Goal: Information Seeking & Learning: Check status

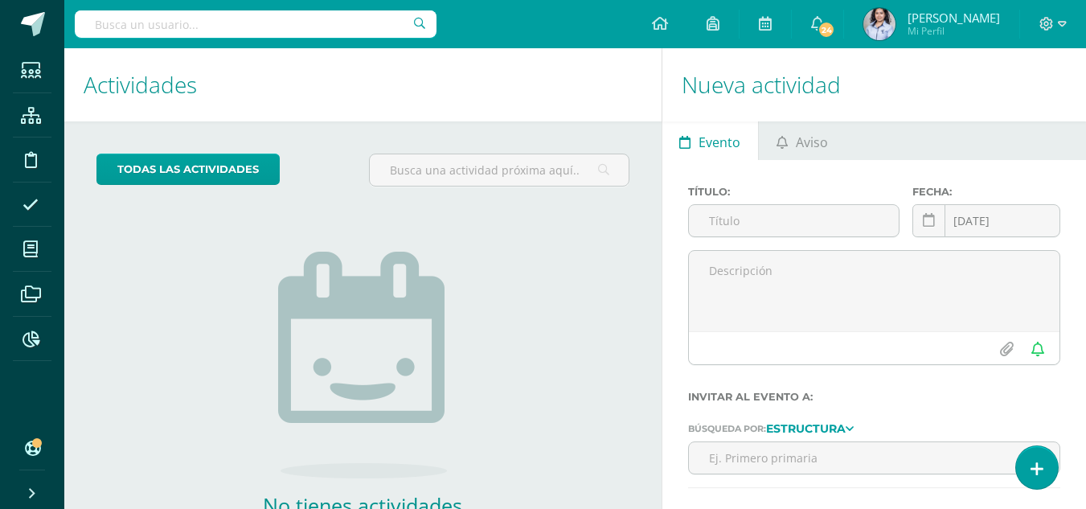
click at [128, 30] on input "text" at bounding box center [256, 23] width 362 height 27
click at [34, 342] on icon at bounding box center [31, 339] width 17 height 16
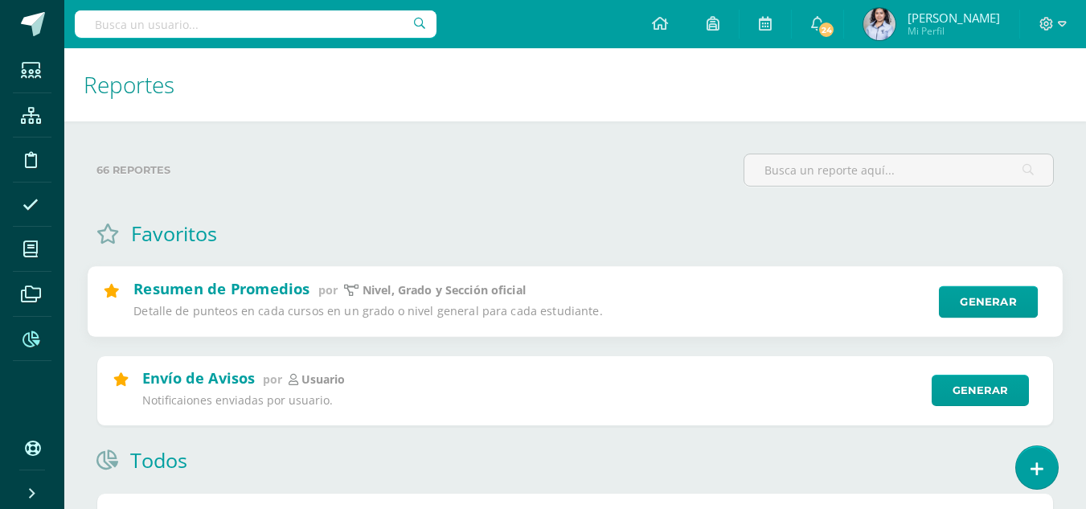
click at [290, 305] on p "Detalle de punteos en cada cursos en un grado o nivel general para cada estudia…" at bounding box center [530, 311] width 794 height 15
click at [1026, 295] on link "Generar" at bounding box center [988, 302] width 99 height 32
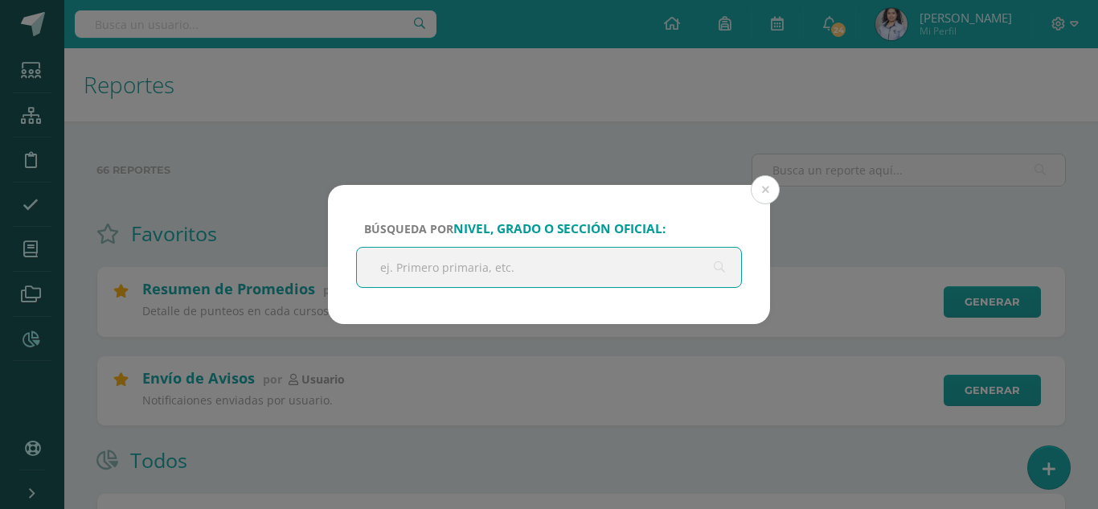
click at [628, 275] on input "text" at bounding box center [549, 267] width 384 height 39
type input "Tervc"
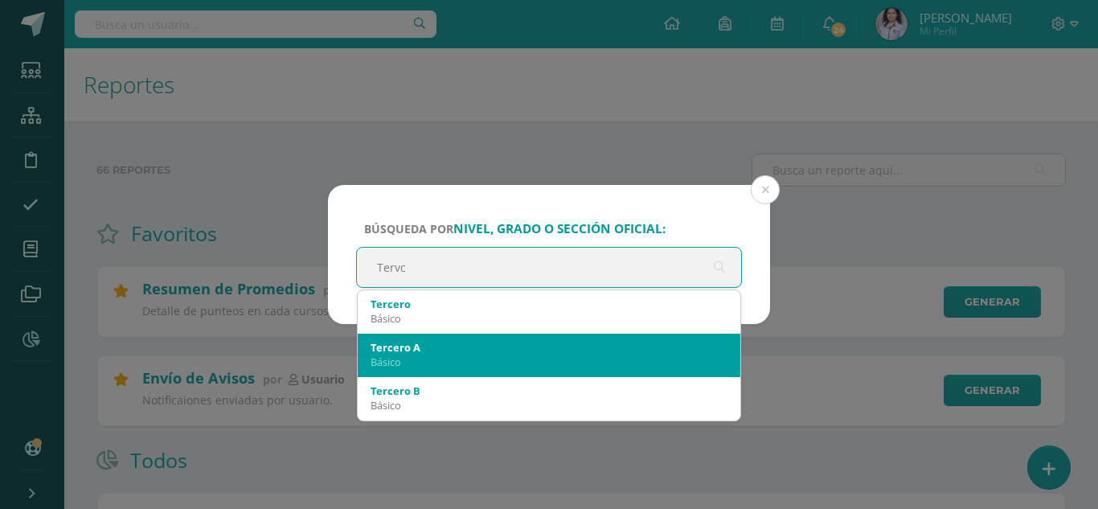
click at [622, 339] on div "Tercero A Básico" at bounding box center [549, 355] width 357 height 42
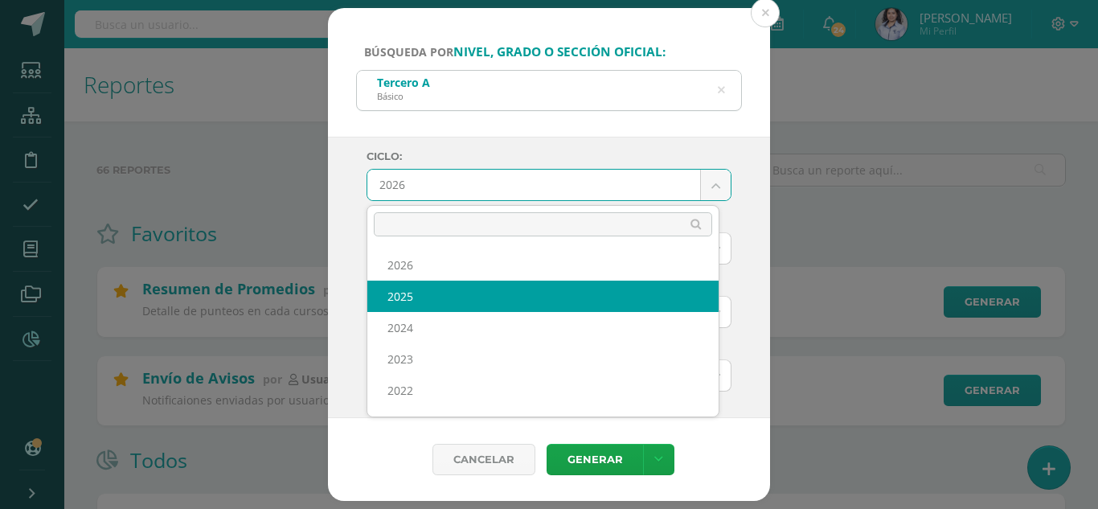
select select "6"
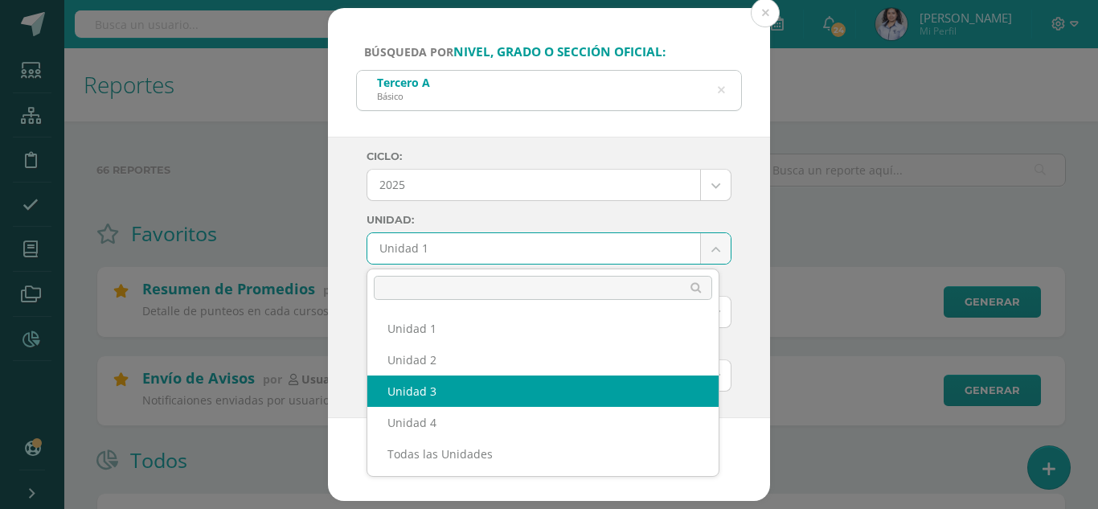
select select "Unidad 3"
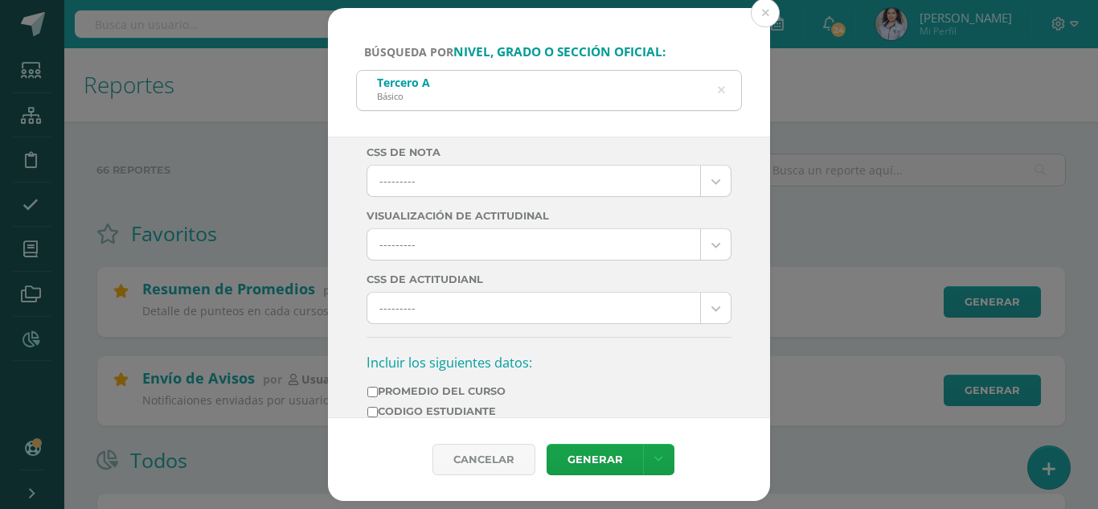
scroll to position [402, 0]
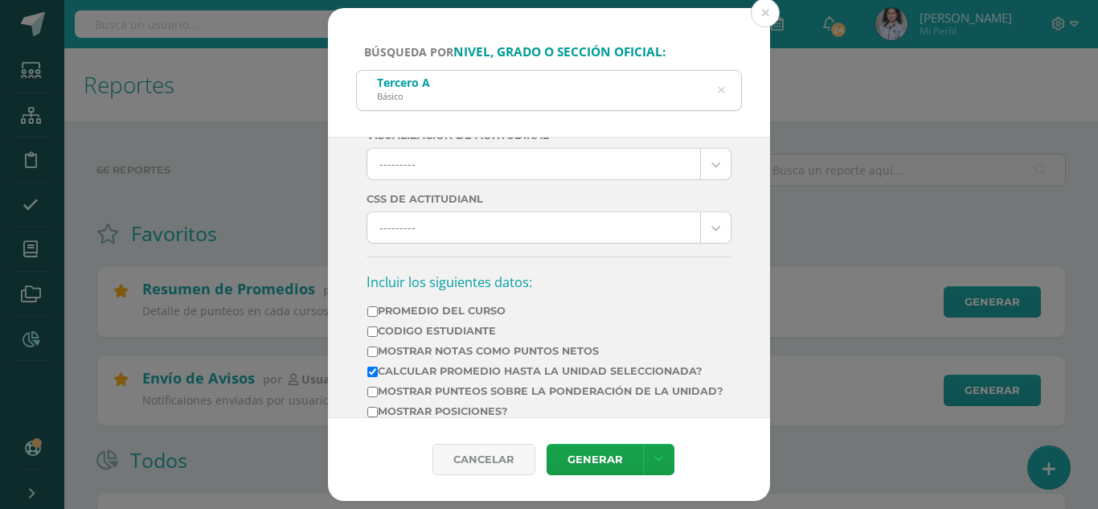
drag, startPoint x: 474, startPoint y: 308, endPoint x: 472, endPoint y: 320, distance: 12.3
click at [475, 308] on label "Promedio del Curso" at bounding box center [545, 311] width 356 height 12
click at [378, 308] on input "Promedio del Curso" at bounding box center [372, 311] width 10 height 10
checkbox input "true"
click at [432, 374] on label "Calcular promedio hasta la unidad seleccionada?" at bounding box center [545, 371] width 356 height 12
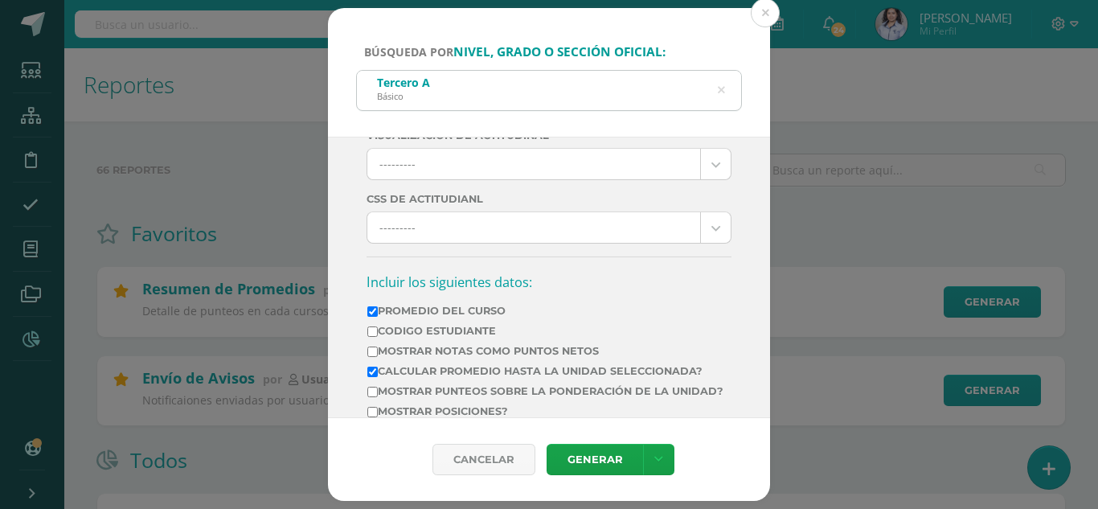
click at [378, 374] on input "Calcular promedio hasta la unidad seleccionada?" at bounding box center [372, 372] width 10 height 10
checkbox input "false"
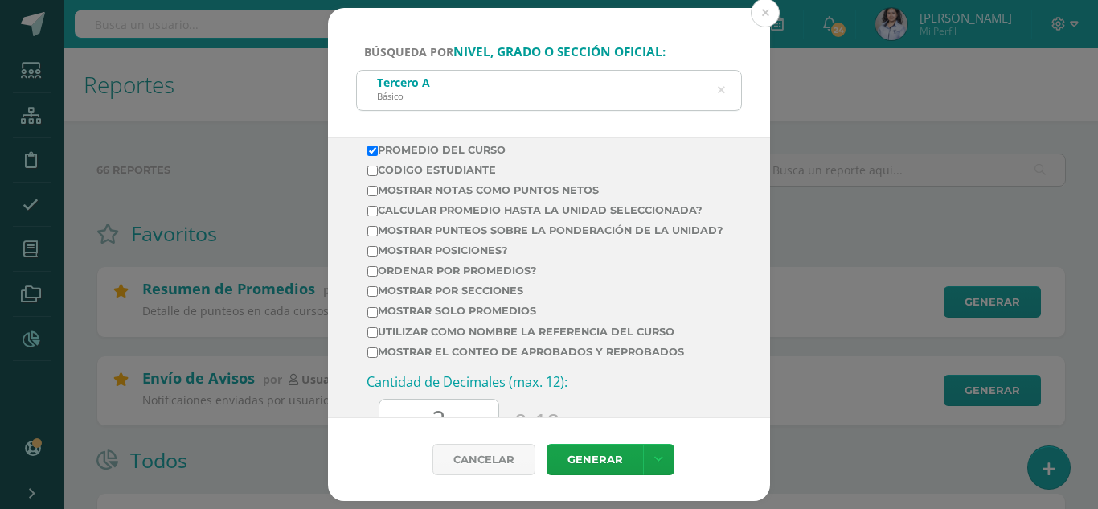
scroll to position [643, 0]
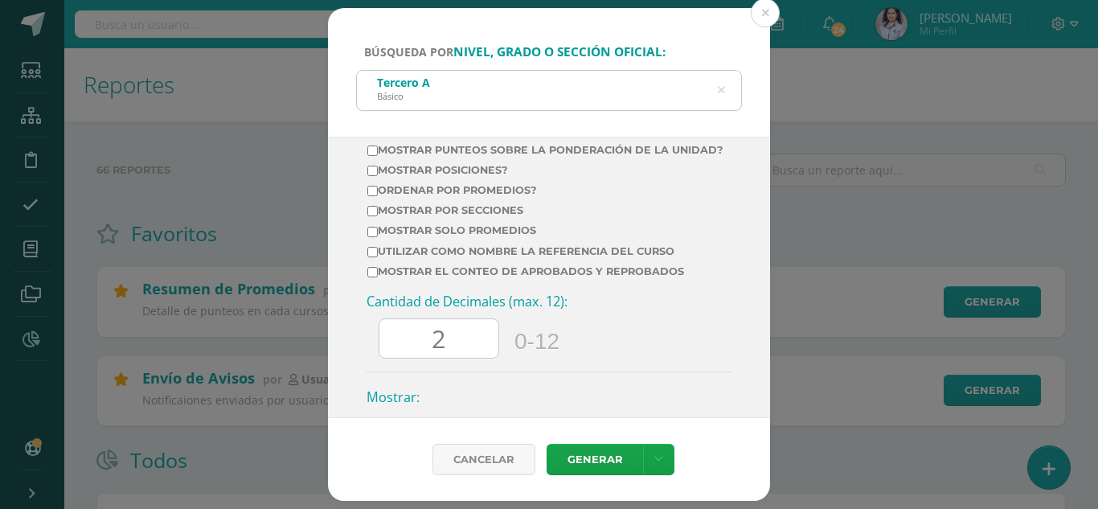
click at [448, 358] on input "2" at bounding box center [438, 338] width 119 height 39
type input "0"
click at [655, 479] on div "Cancelar Generar Descargar como HTML Descargar como PDF Descargar como XLS" at bounding box center [549, 459] width 442 height 83
click at [657, 462] on icon at bounding box center [658, 460] width 9 height 14
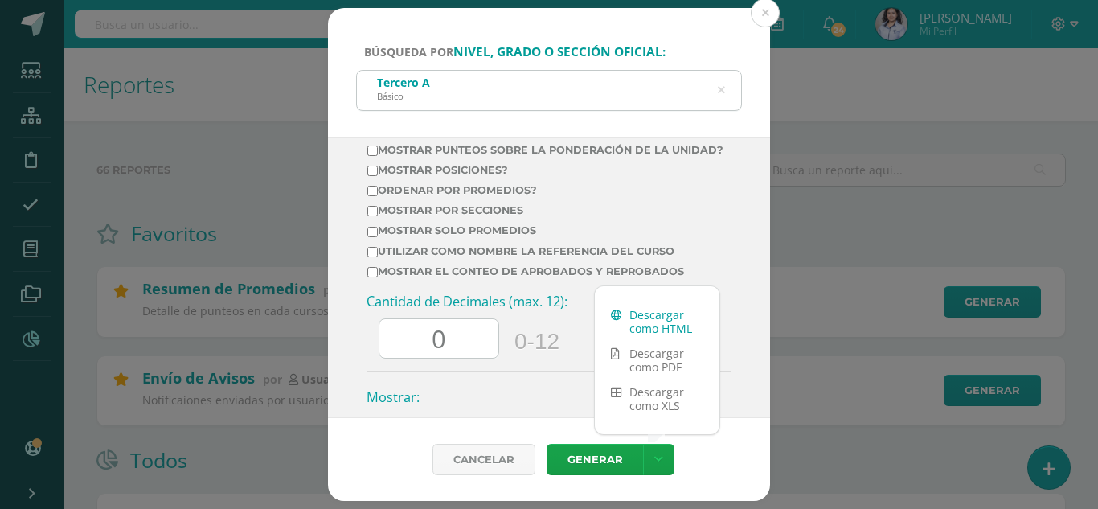
click at [687, 330] on link "Descargar como HTML" at bounding box center [657, 321] width 125 height 39
click at [660, 361] on link "Descargar como PDF" at bounding box center [657, 360] width 125 height 39
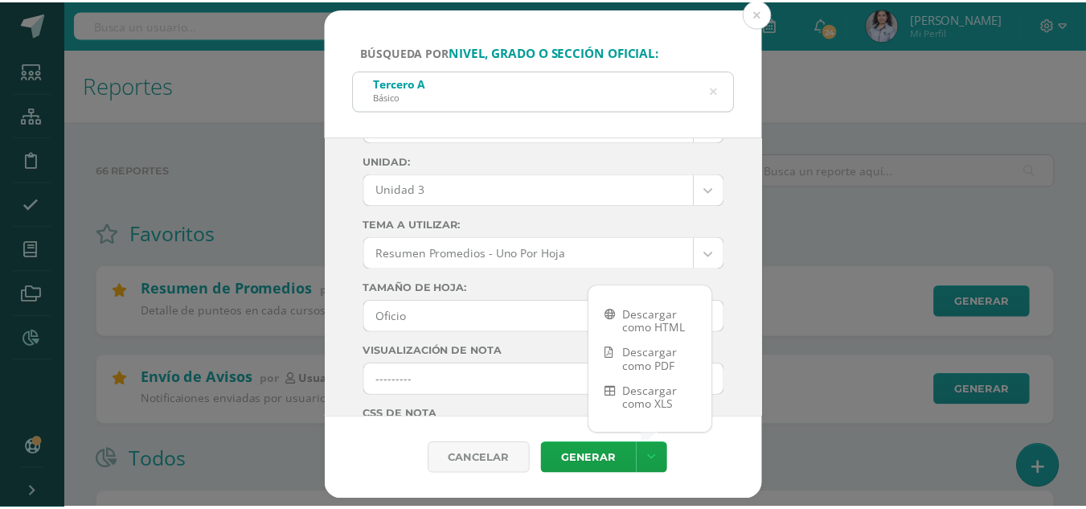
scroll to position [0, 0]
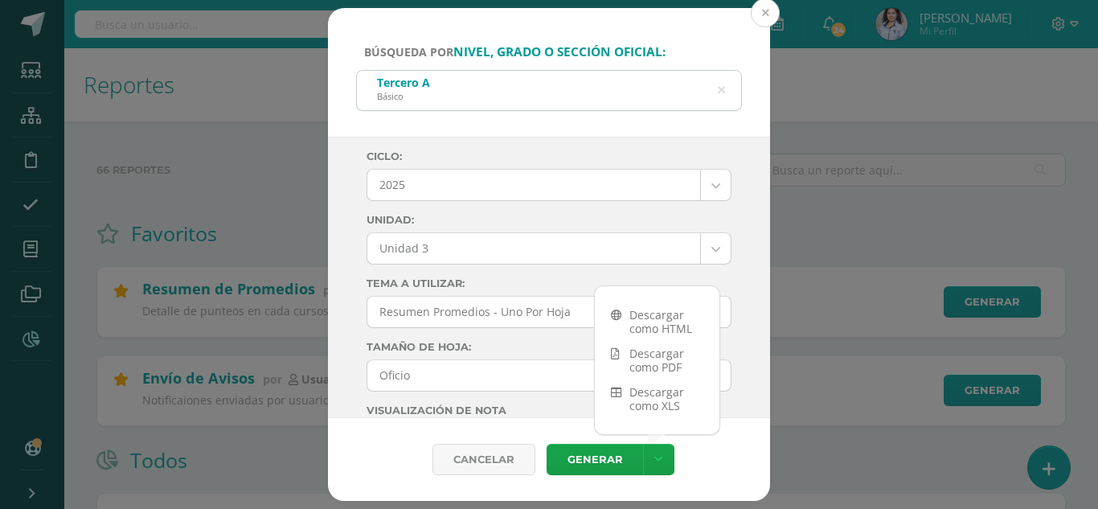
click at [767, 17] on button at bounding box center [765, 12] width 29 height 29
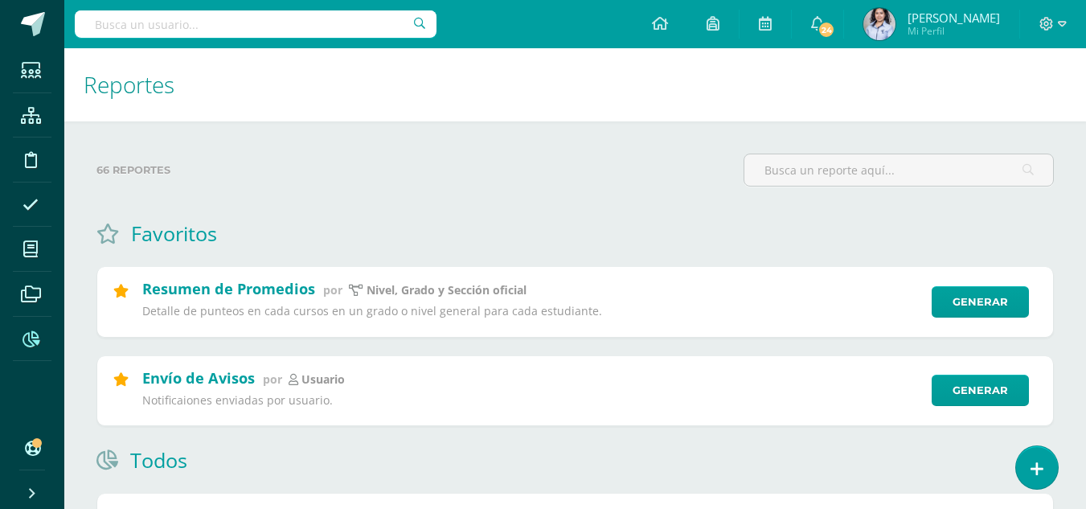
drag, startPoint x: 129, startPoint y: 29, endPoint x: 154, endPoint y: 29, distance: 24.9
click at [129, 29] on input "text" at bounding box center [256, 23] width 362 height 27
type input "Escarleth"
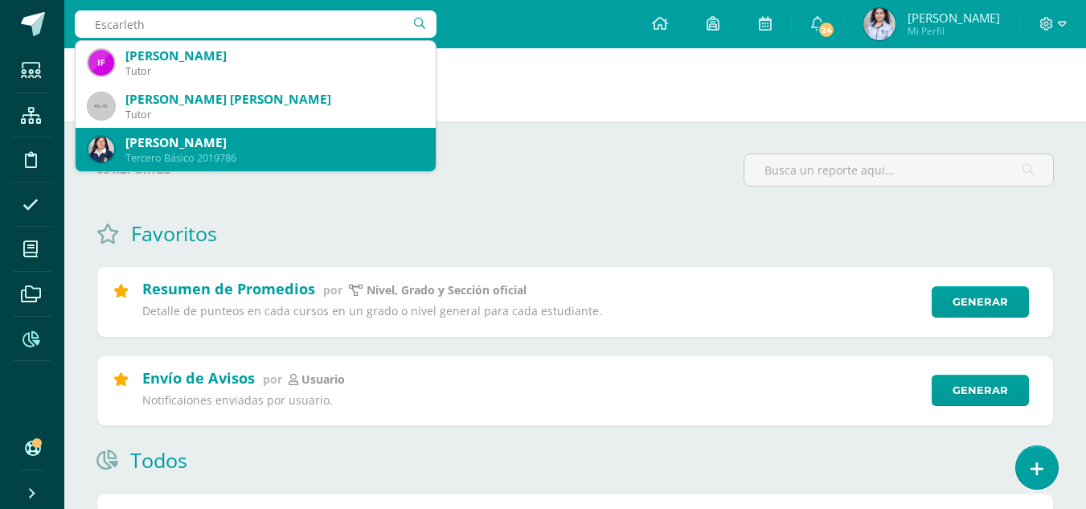
click at [288, 151] on div "Tercero Básico 2019786" at bounding box center [273, 158] width 297 height 14
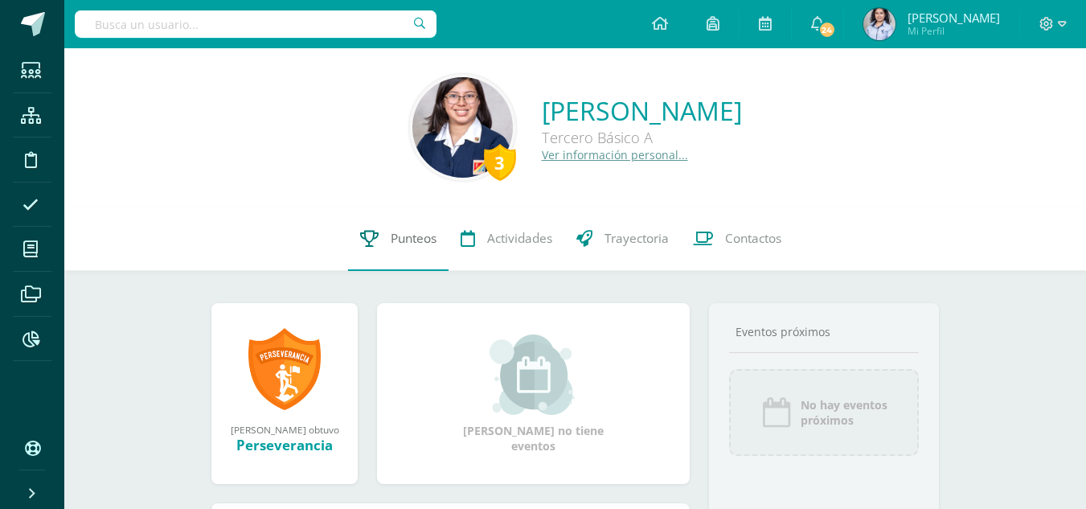
click at [411, 248] on link "Punteos" at bounding box center [398, 239] width 100 height 64
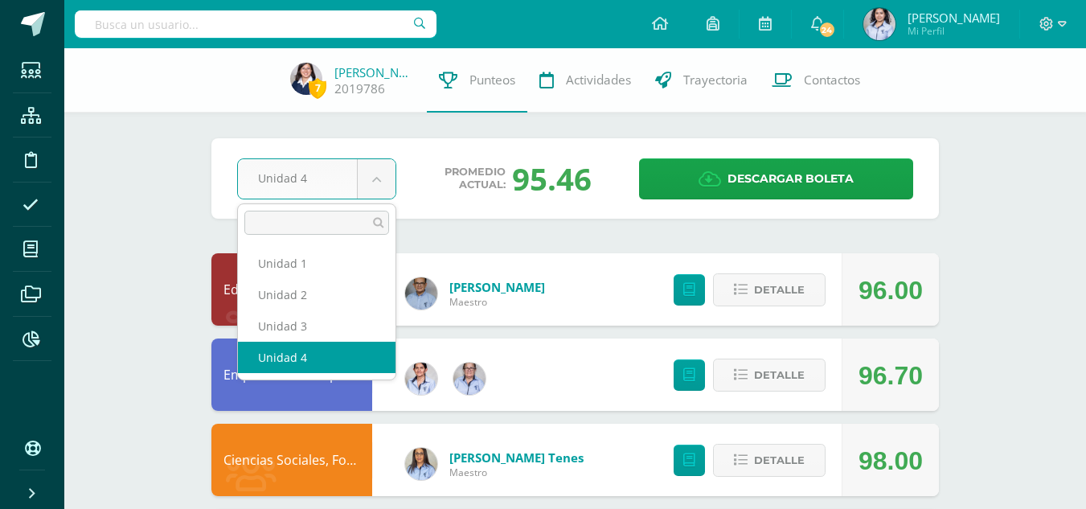
drag, startPoint x: 360, startPoint y: 180, endPoint x: 352, endPoint y: 207, distance: 27.7
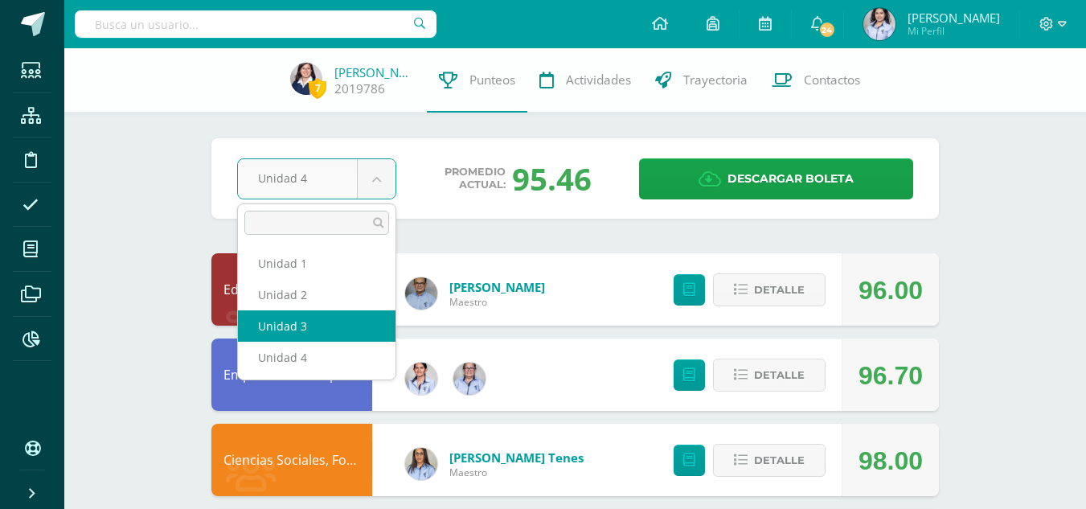
select select "Unidad 3"
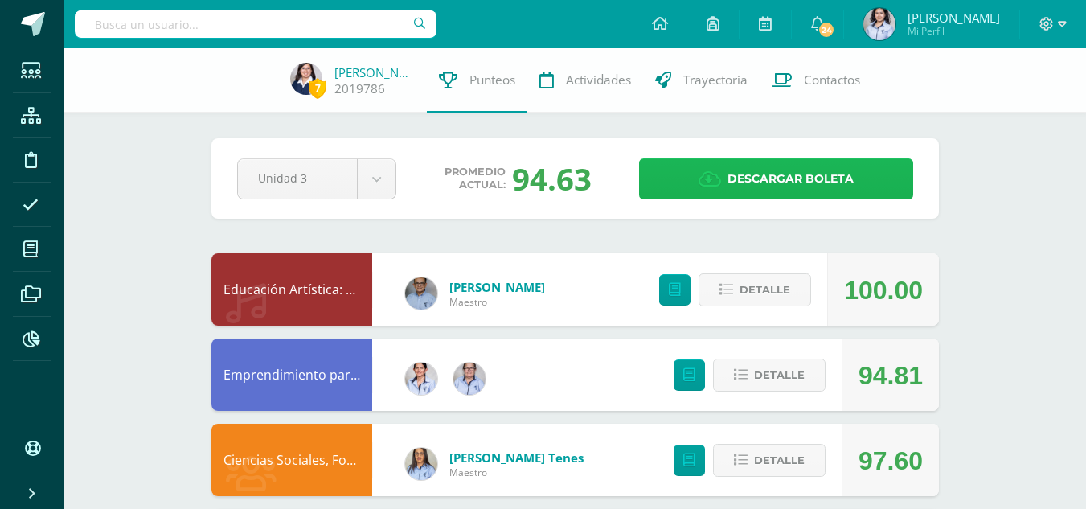
click at [784, 182] on span "Descargar boleta" at bounding box center [790, 178] width 126 height 39
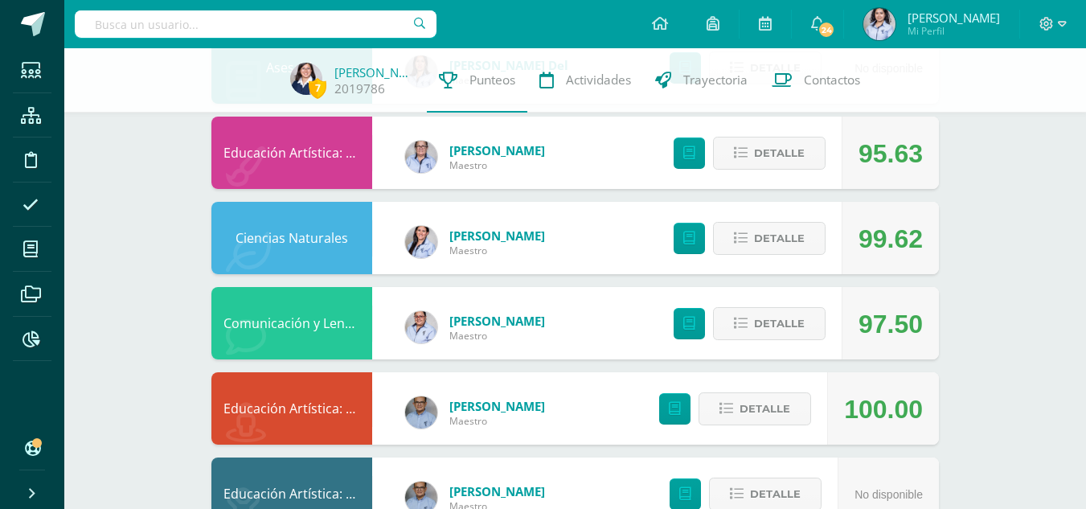
scroll to position [643, 0]
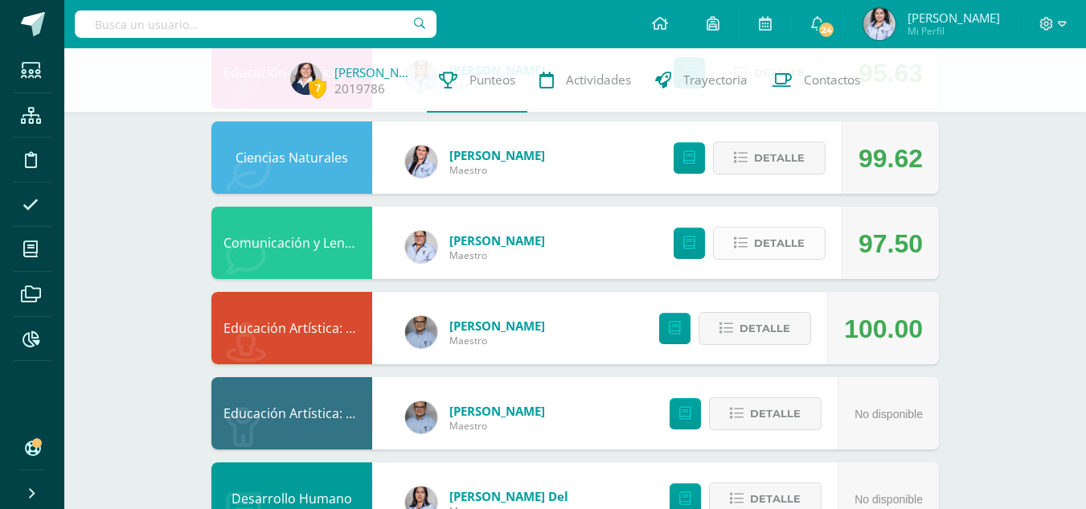
click at [810, 237] on button "Detalle" at bounding box center [769, 243] width 113 height 33
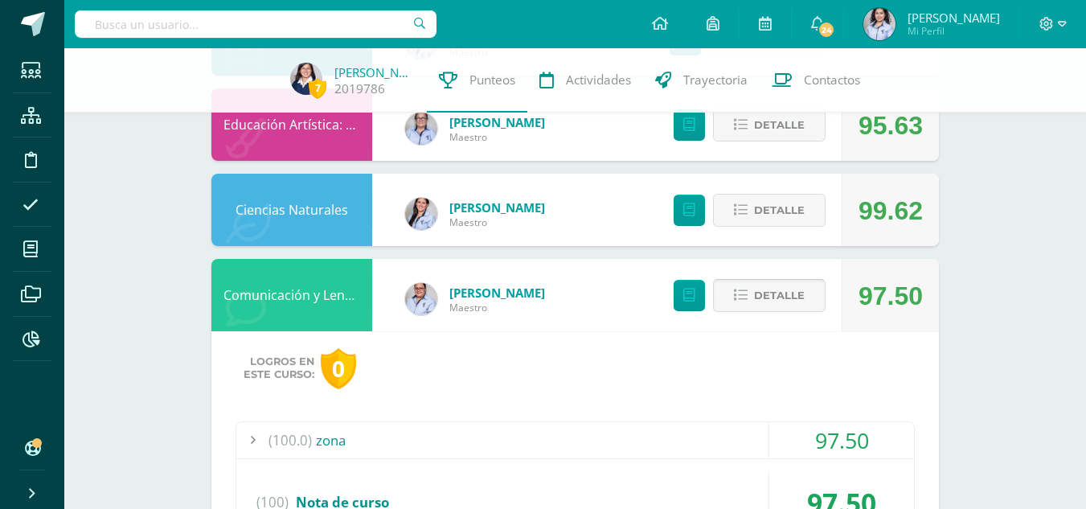
scroll to position [563, 0]
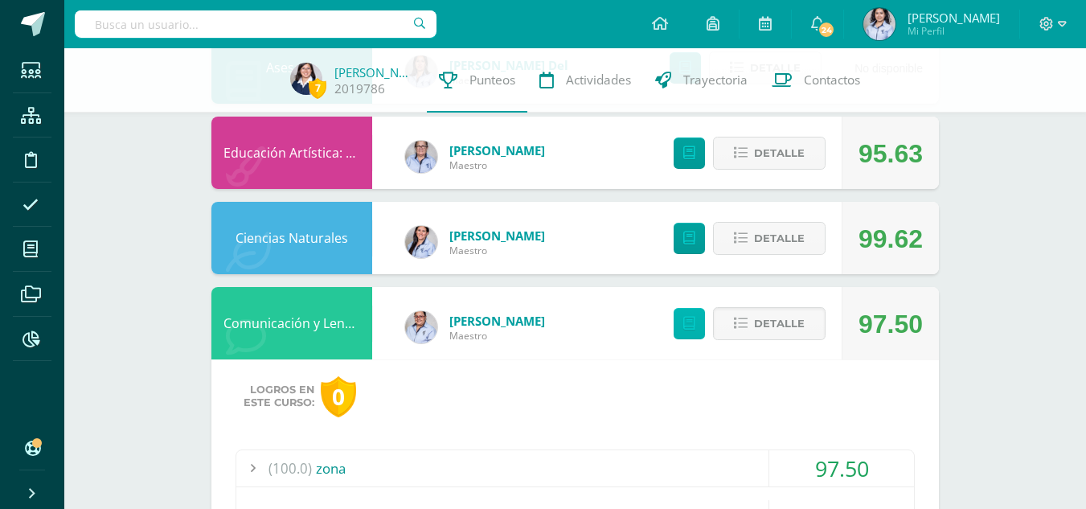
click at [696, 318] on link at bounding box center [689, 323] width 31 height 31
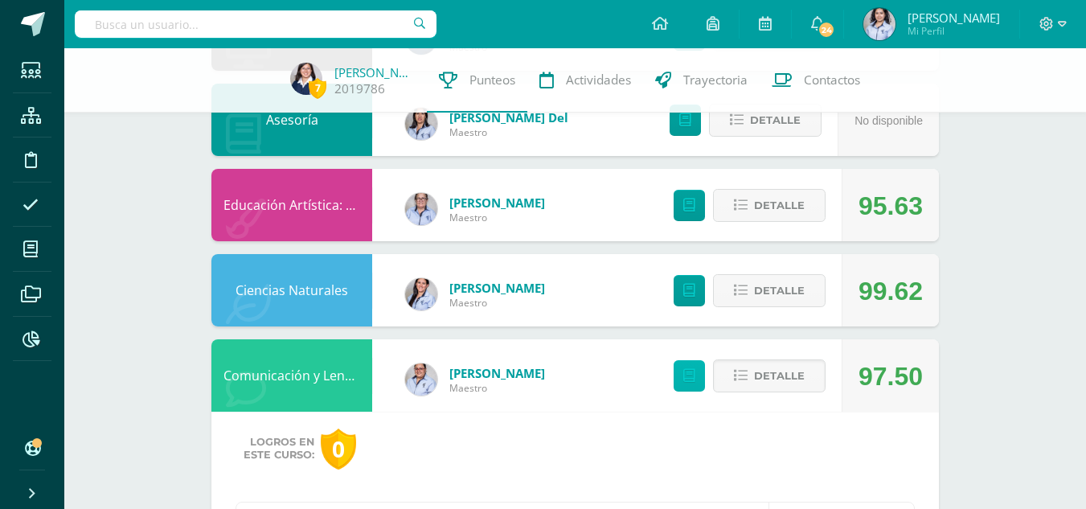
scroll to position [482, 0]
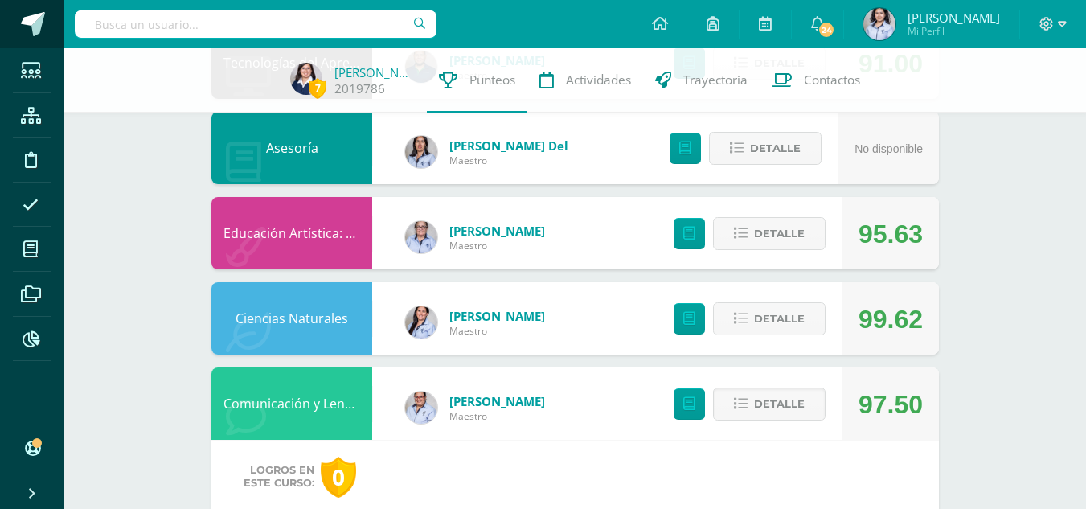
click at [35, 29] on span at bounding box center [33, 24] width 24 height 24
